Goal: Find specific page/section: Find specific page/section

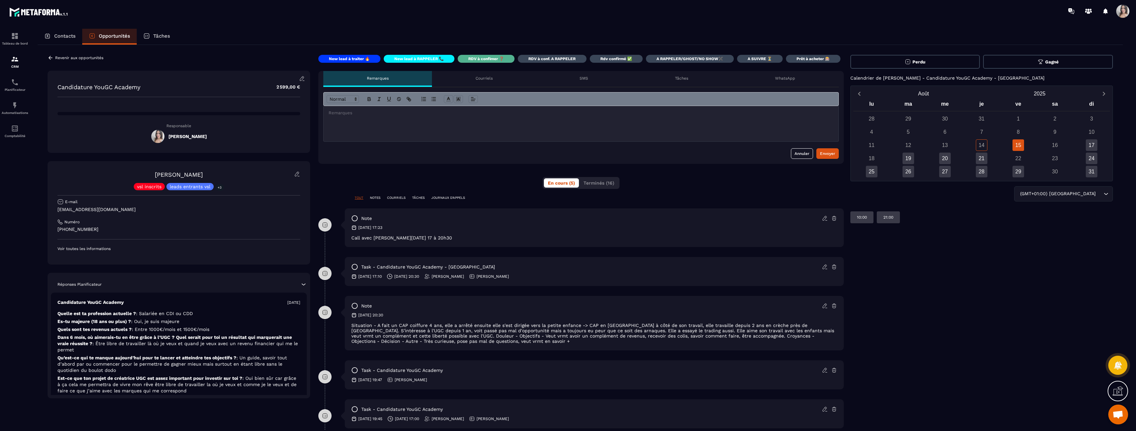
drag, startPoint x: 437, startPoint y: 316, endPoint x: 447, endPoint y: 340, distance: 26.0
click at [447, 340] on div "note 11/08/2025 20:30 Situation - A fait un CAP coiffure 4 ans, elle a arrêté e…" at bounding box center [594, 323] width 499 height 54
click at [447, 340] on p "Situation - A fait un CAP coiffure 4 ans, elle a arrêté ensuite elle s'est diri…" at bounding box center [594, 333] width 486 height 21
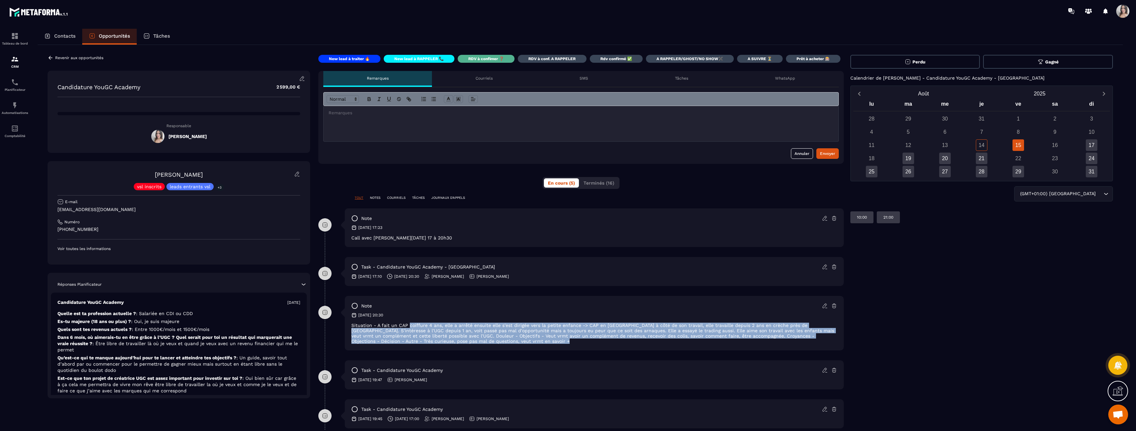
drag, startPoint x: 447, startPoint y: 340, endPoint x: 419, endPoint y: 321, distance: 33.5
click at [419, 321] on div "note 11/08/2025 20:30 Situation - A fait un CAP coiffure 4 ans, elle a arrêté e…" at bounding box center [594, 323] width 499 height 54
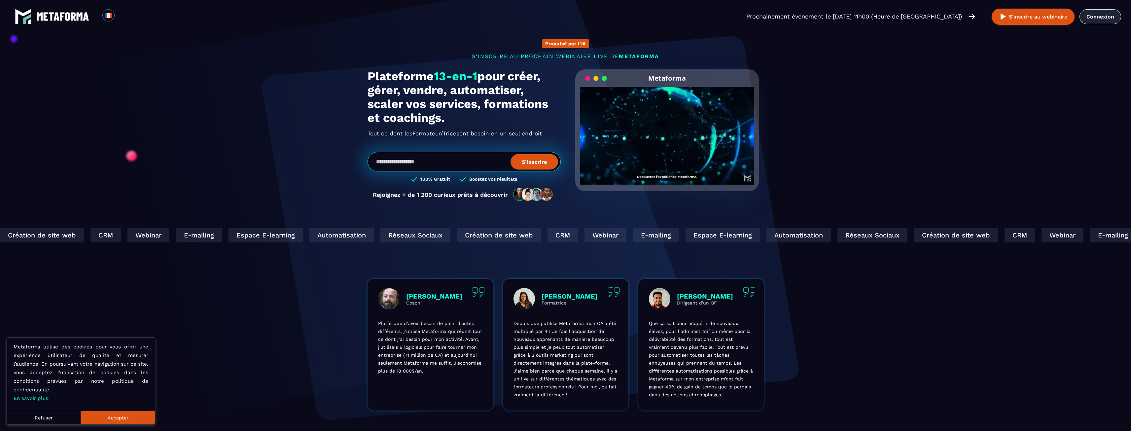
click at [1097, 21] on link "Connexion" at bounding box center [1101, 16] width 42 height 15
